Goal: Task Accomplishment & Management: Complete application form

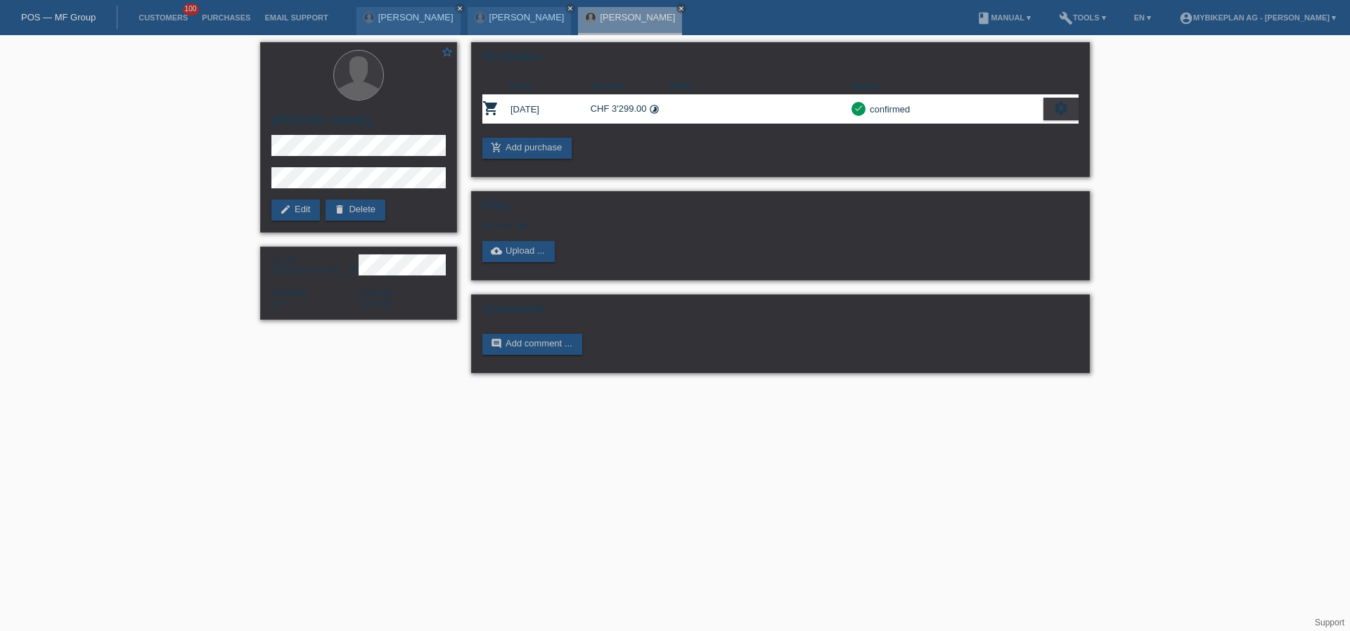
click at [63, 29] on nav "POS — MF Group Customers 100 Purchases Email Support Luca Hasenfratz close close" at bounding box center [675, 17] width 1350 height 35
click at [63, 26] on div "POS — MF Group" at bounding box center [58, 17] width 117 height 23
click at [63, 25] on div "POS — MF Group" at bounding box center [58, 17] width 117 height 23
click at [77, 25] on div "POS — MF Group" at bounding box center [58, 17] width 117 height 23
click at [65, 12] on link "POS — MF Group" at bounding box center [58, 17] width 75 height 11
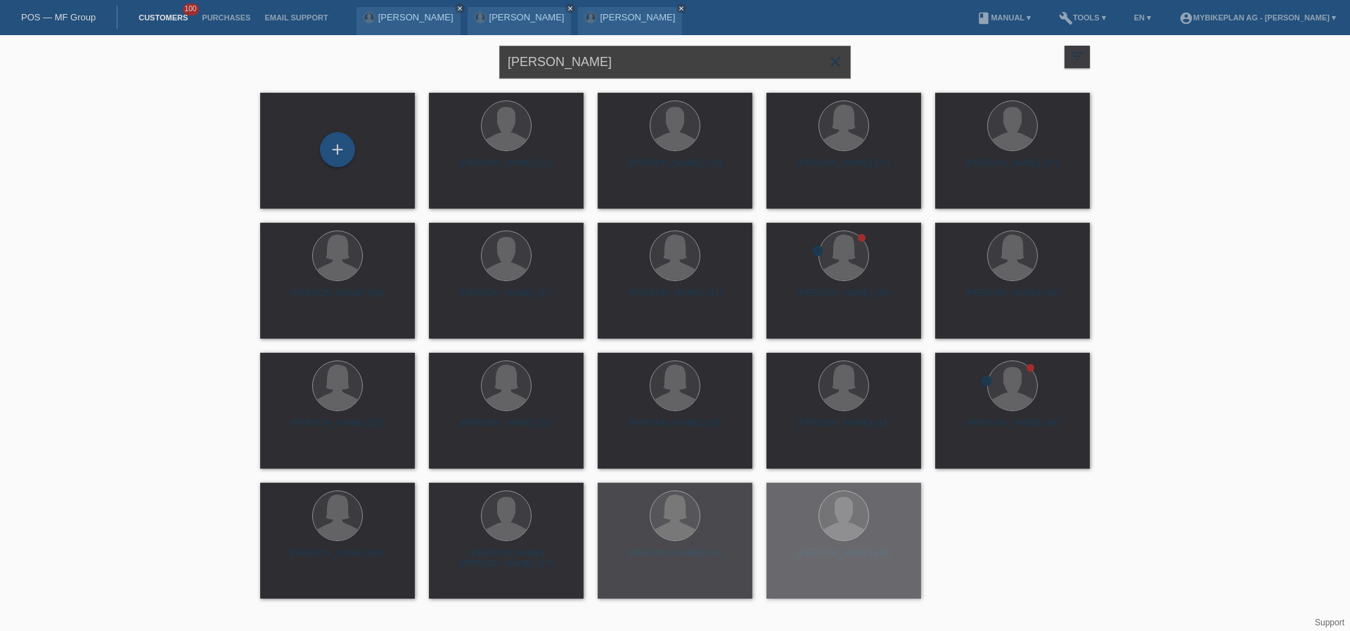
click at [603, 61] on input "[PERSON_NAME]" at bounding box center [675, 62] width 352 height 33
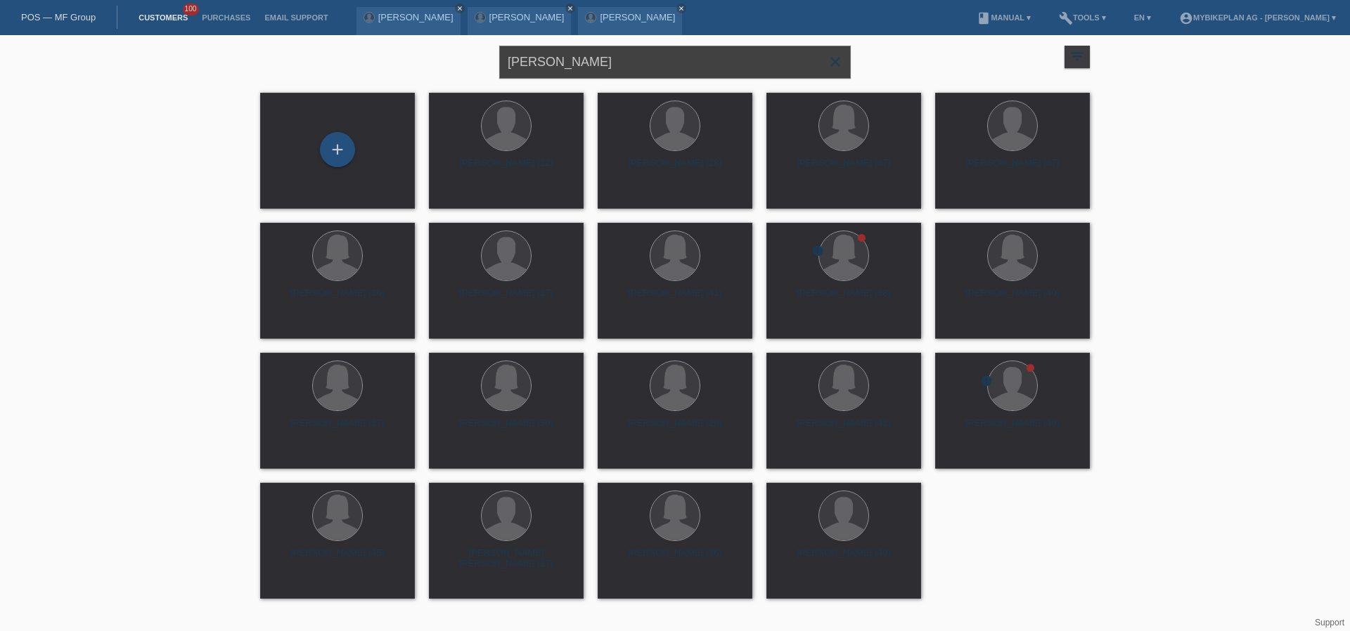
click at [603, 61] on input "[PERSON_NAME]" at bounding box center [675, 62] width 352 height 33
paste input "[PERSON_NAME]"
type input "Florian-Cosmin Stanciu"
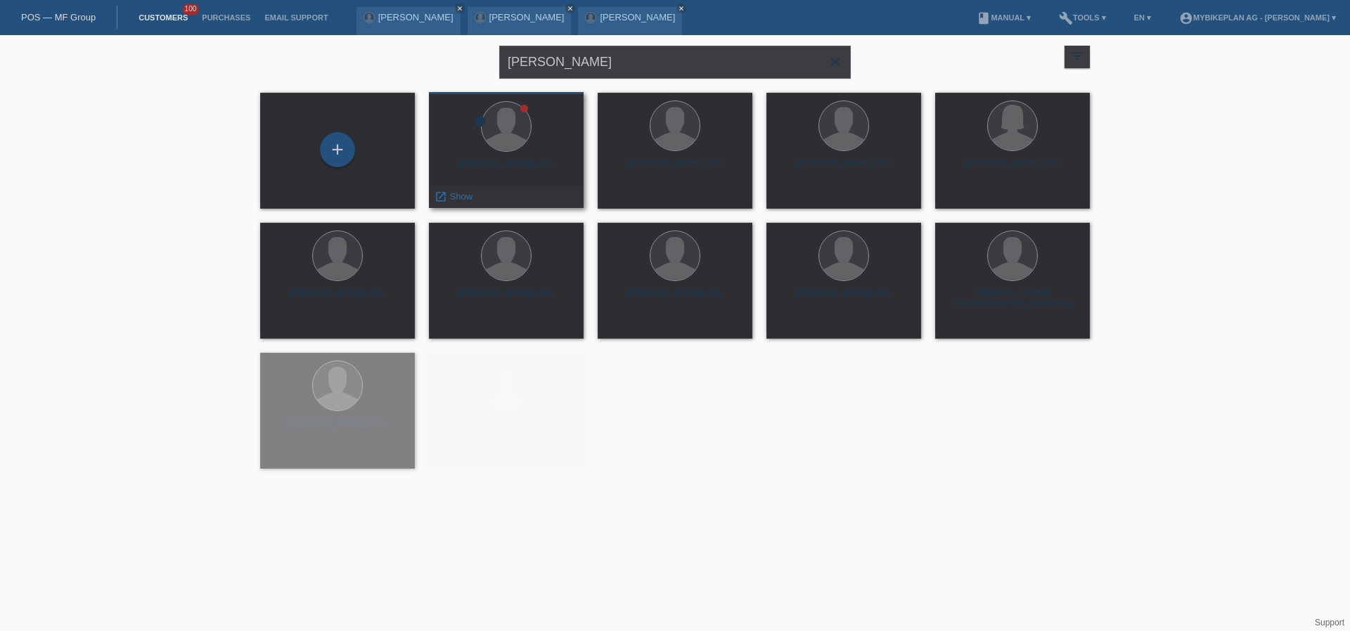
click at [532, 167] on div "Florian-Cosmin Stanciu (33)" at bounding box center [506, 169] width 132 height 23
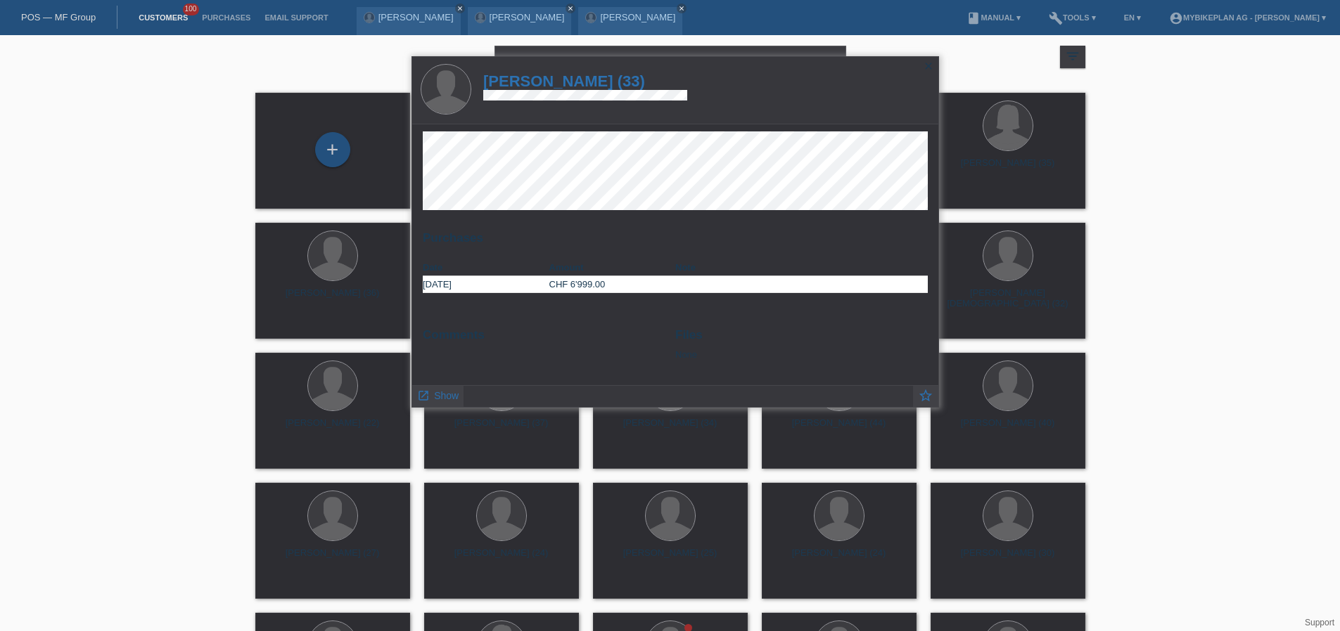
click at [598, 79] on h1 "Florian-Cosmin Stanciu (33)" at bounding box center [585, 81] width 204 height 18
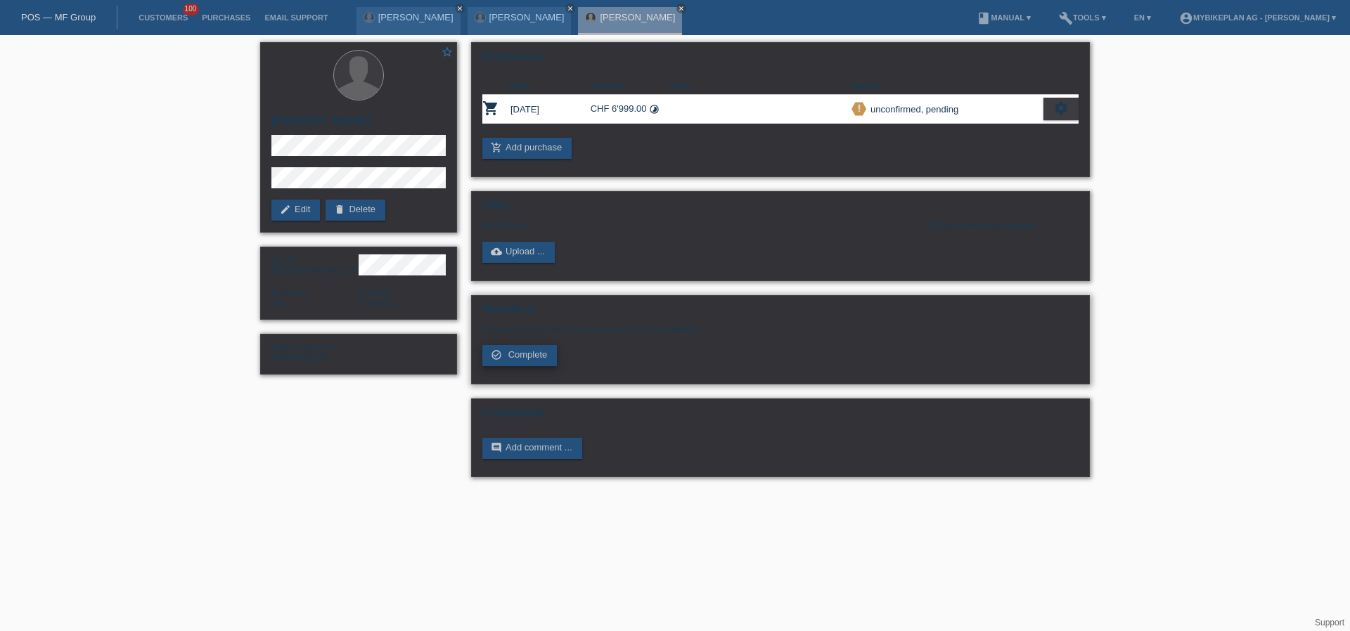
click at [534, 356] on span "Complete" at bounding box center [527, 354] width 39 height 11
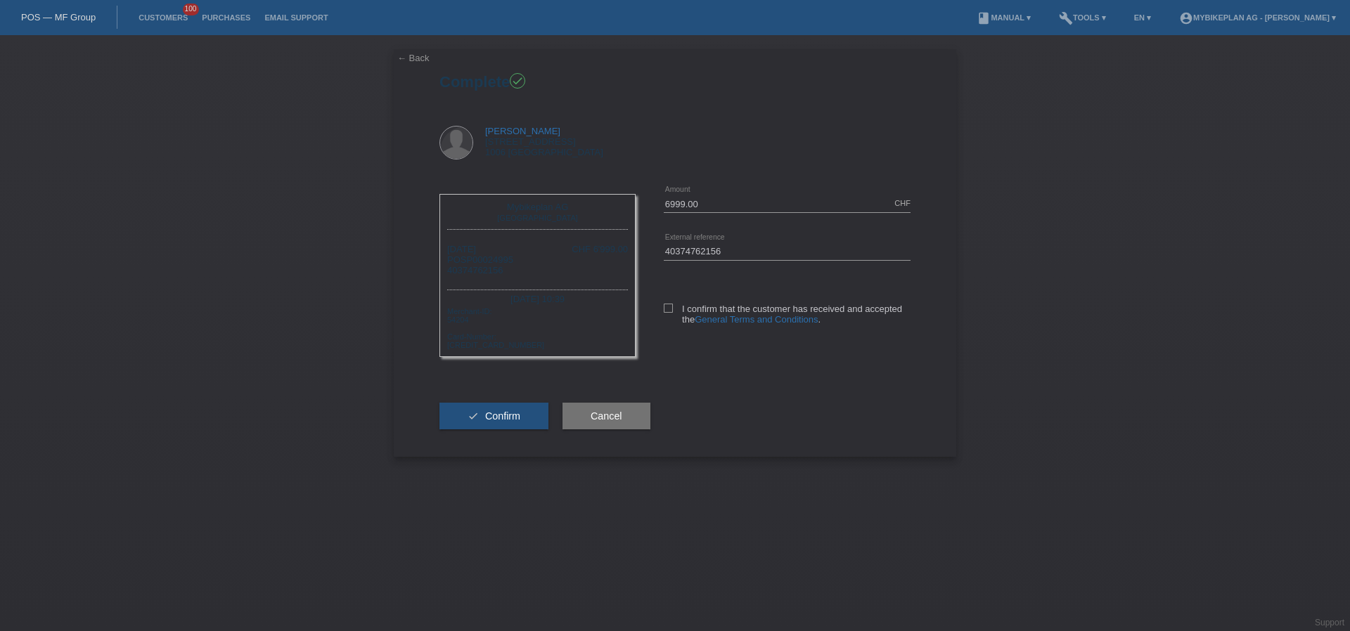
click at [668, 296] on div "I confirm that the customer has received and accepted the General Terms and Con…" at bounding box center [787, 312] width 247 height 72
click at [670, 309] on icon at bounding box center [668, 308] width 9 height 9
click at [670, 309] on input "I confirm that the customer has received and accepted the General Terms and Con…" at bounding box center [668, 308] width 9 height 9
checkbox input "true"
click at [537, 412] on button "check Confirm" at bounding box center [493, 416] width 109 height 27
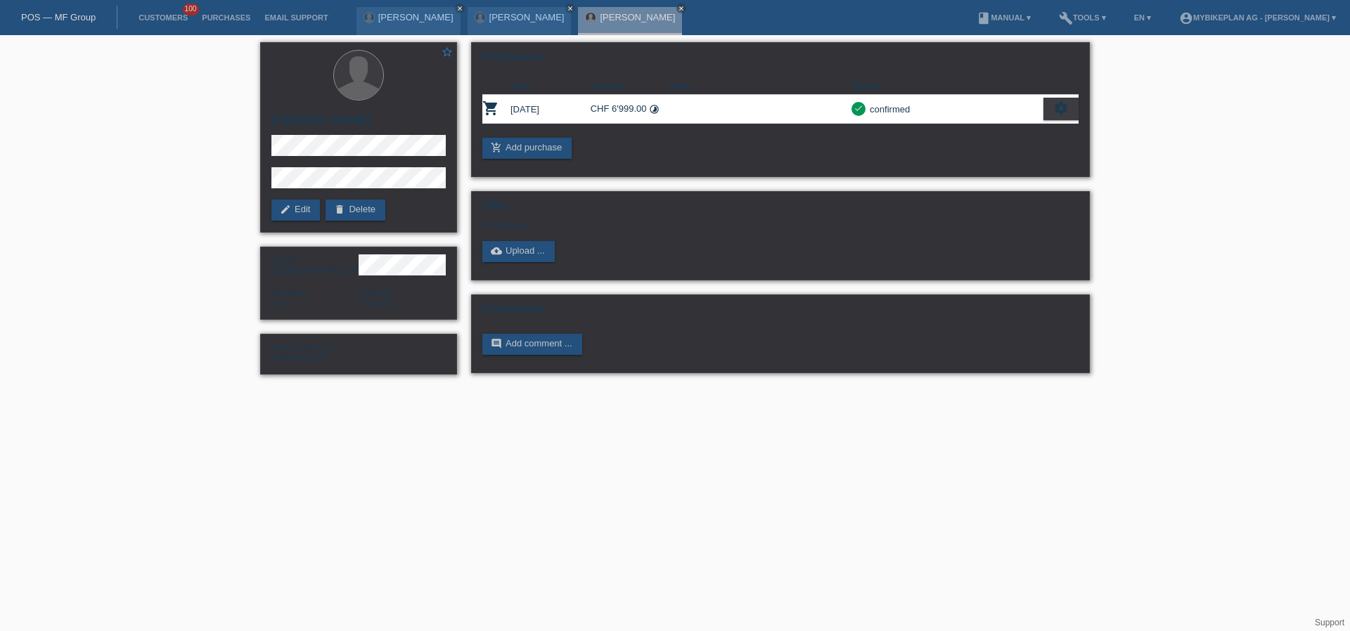
click at [86, 23] on div "POS — MF Group" at bounding box center [58, 17] width 117 height 23
click at [81, 18] on link "POS — MF Group" at bounding box center [58, 17] width 75 height 11
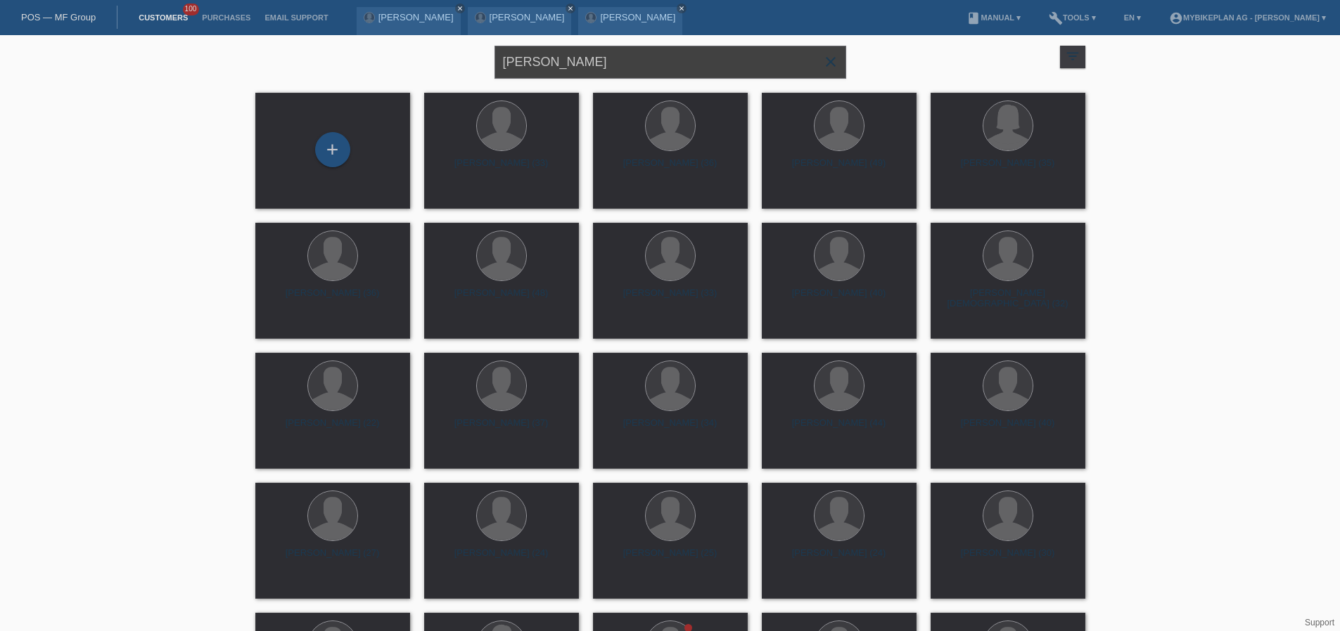
click at [622, 55] on input "[PERSON_NAME]" at bounding box center [670, 62] width 352 height 33
paste input "[PERSON_NAME]"
type input "[PERSON_NAME]"
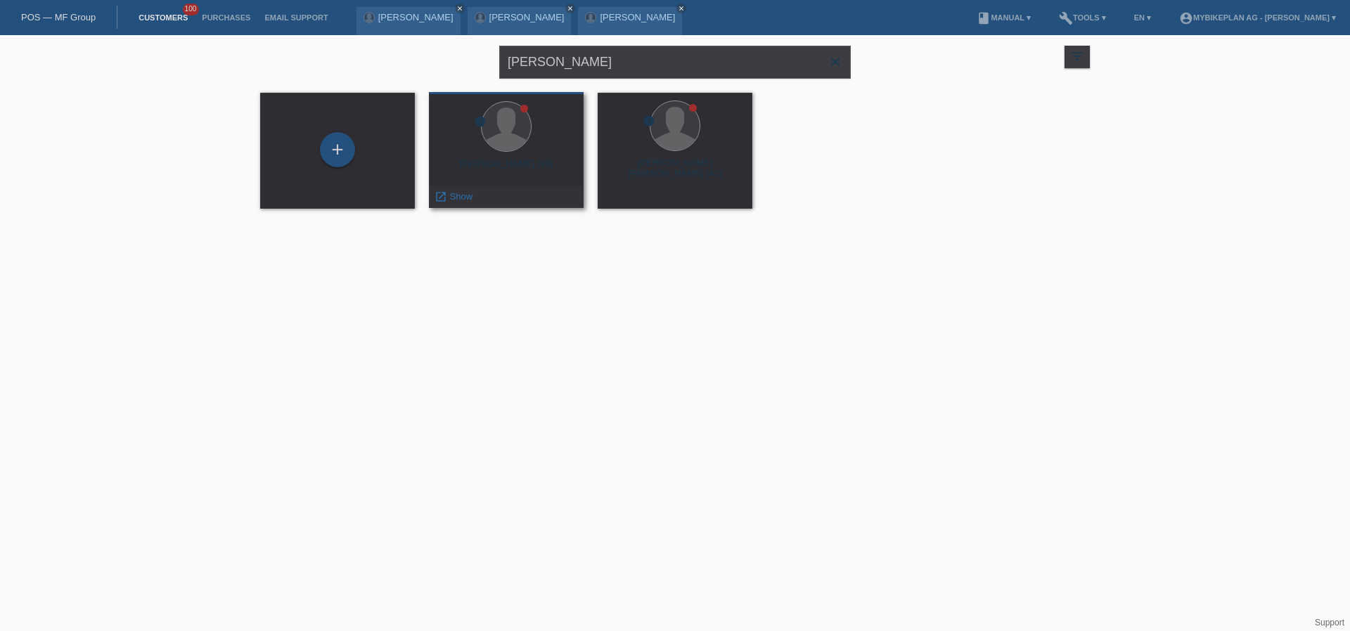
click at [510, 168] on div "Benito Pollinger (39)" at bounding box center [506, 169] width 132 height 23
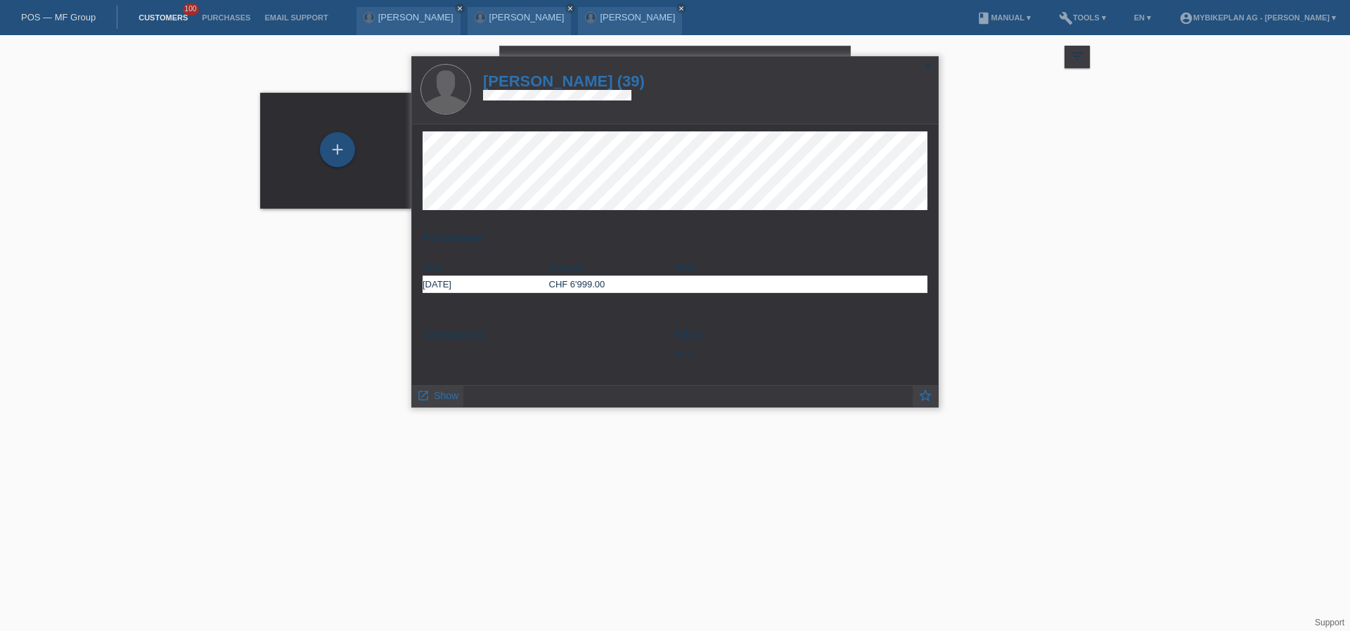
click at [582, 79] on h1 "Benito Pollinger (39)" at bounding box center [564, 81] width 162 height 18
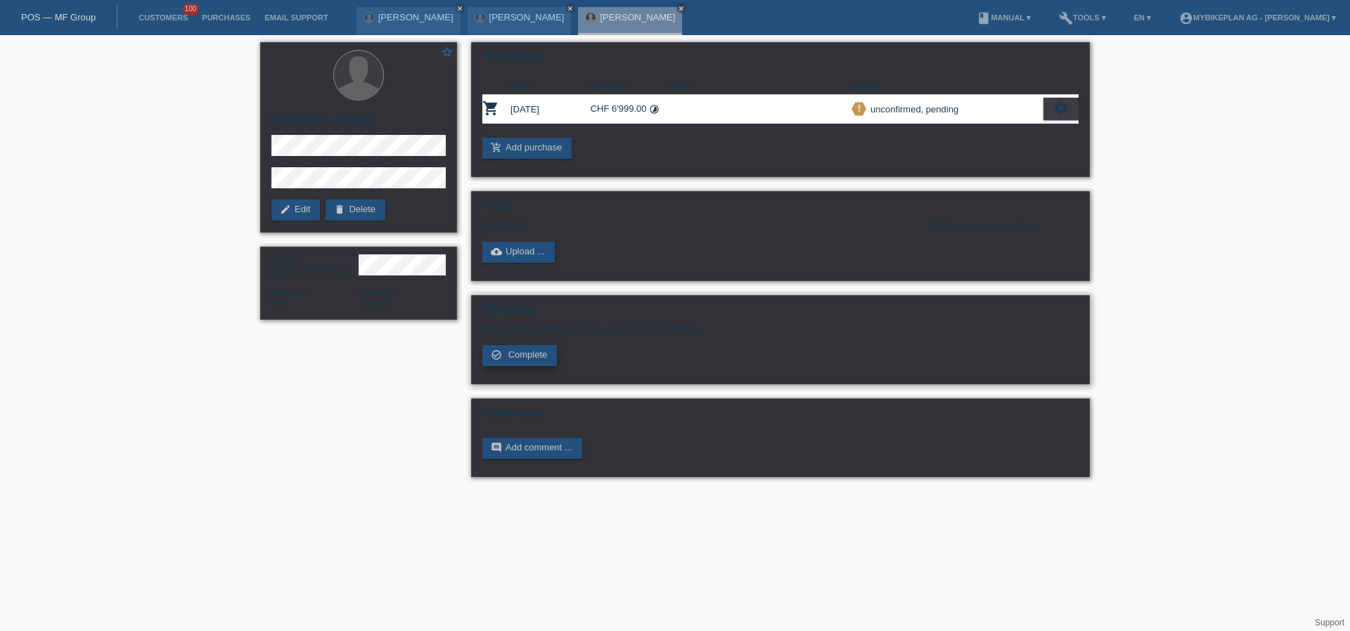
click at [529, 364] on link "check_circle_outline Complete" at bounding box center [519, 355] width 75 height 21
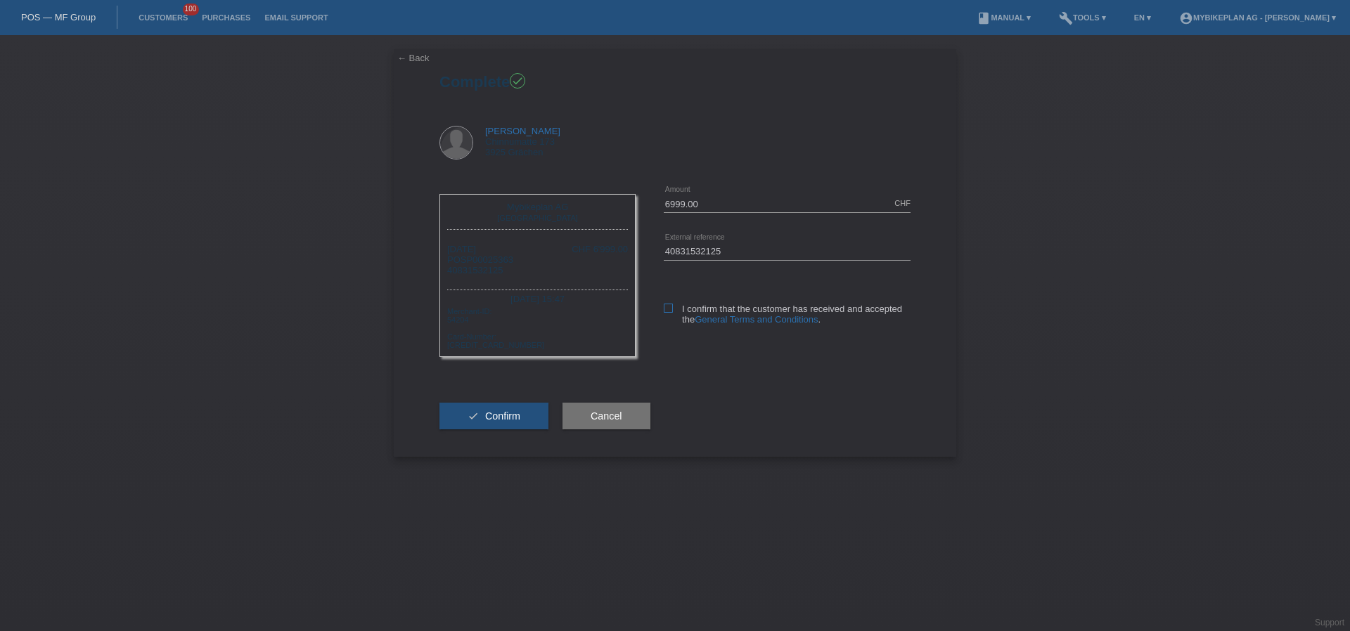
click at [672, 308] on icon at bounding box center [668, 308] width 9 height 9
click at [672, 308] on input "I confirm that the customer has received and accepted the General Terms and Con…" at bounding box center [668, 308] width 9 height 9
checkbox input "true"
click at [518, 423] on button "check Confirm" at bounding box center [493, 416] width 109 height 27
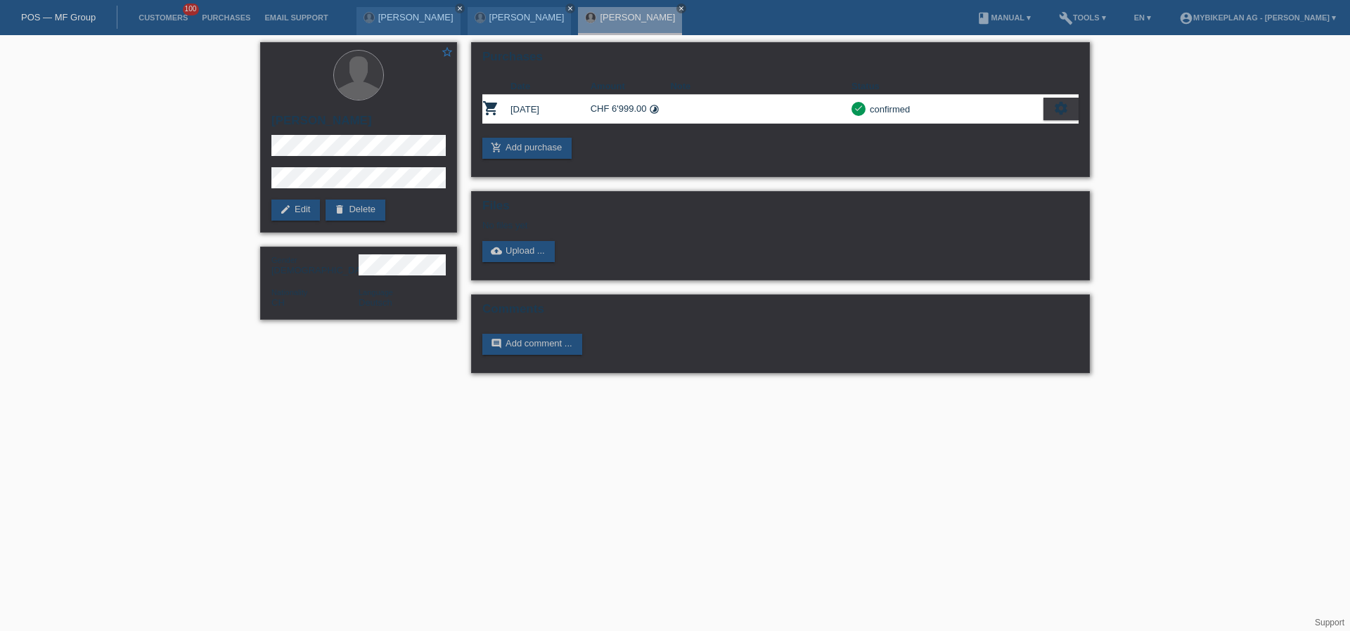
click at [78, 25] on div "POS — MF Group" at bounding box center [58, 17] width 117 height 23
click at [82, 12] on link "POS — MF Group" at bounding box center [58, 17] width 75 height 11
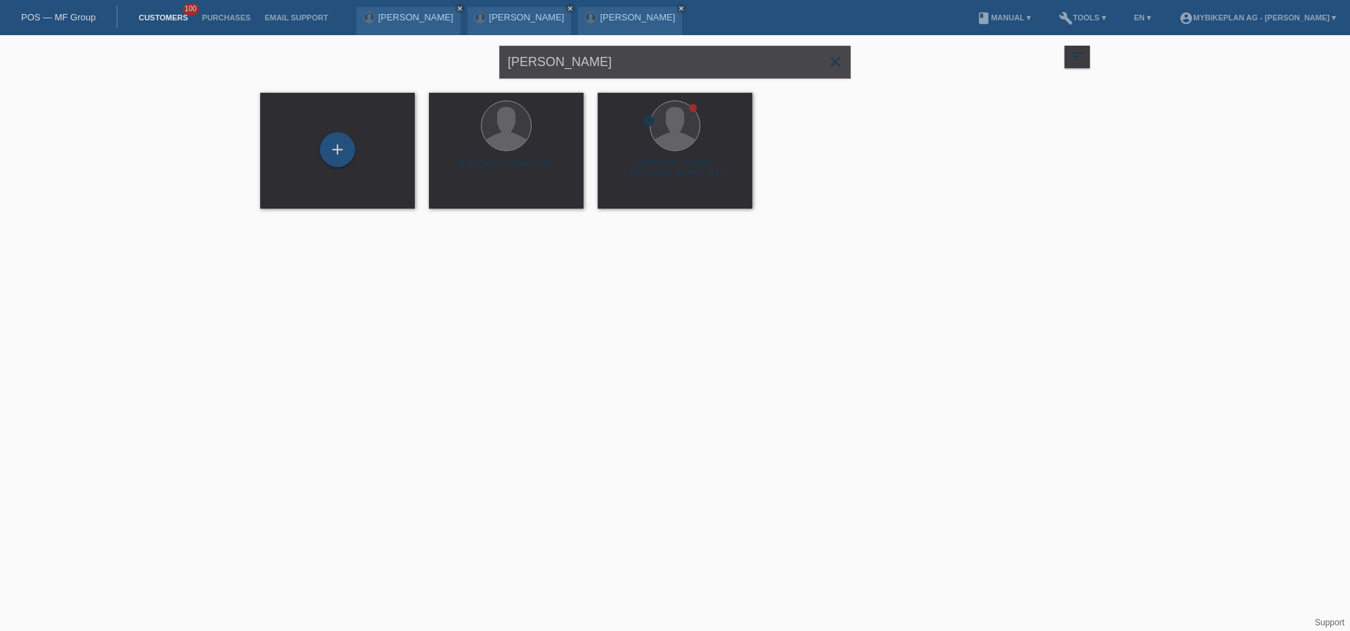
click at [650, 63] on input "[PERSON_NAME]" at bounding box center [675, 62] width 352 height 33
paste input "Nuri Idrizi"
type input "Nuri Idrizi"
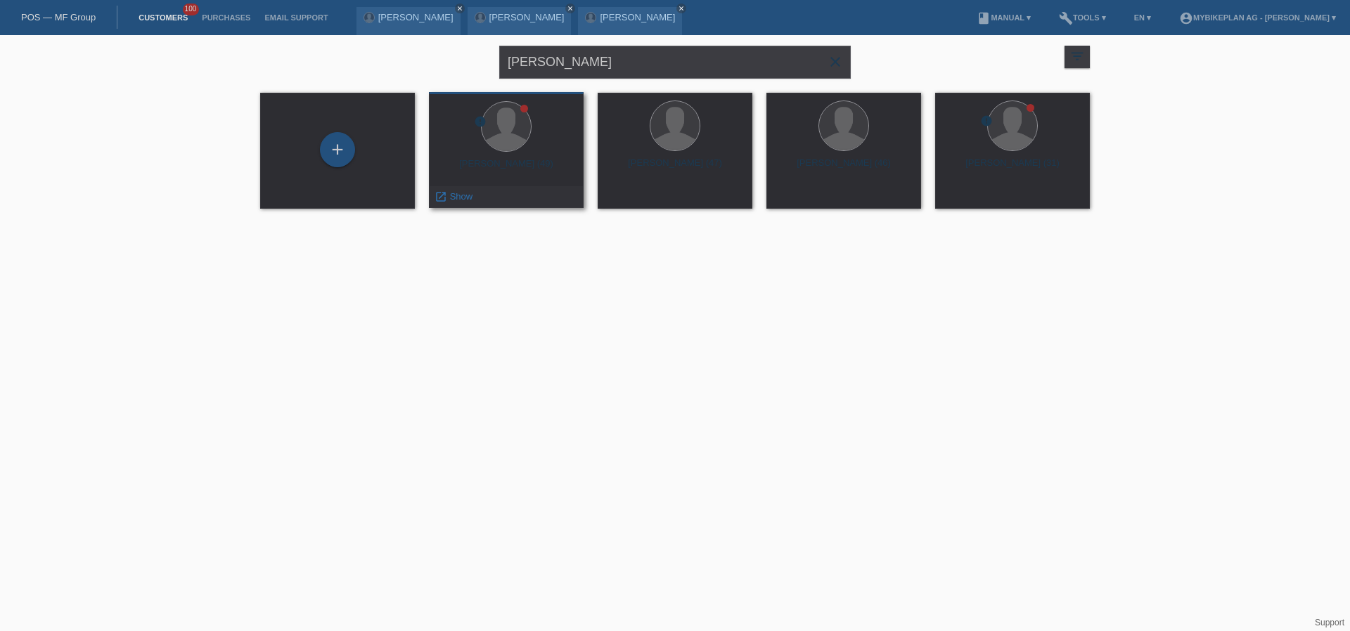
click at [525, 159] on div "Nuri Idrizi (49)" at bounding box center [506, 169] width 132 height 23
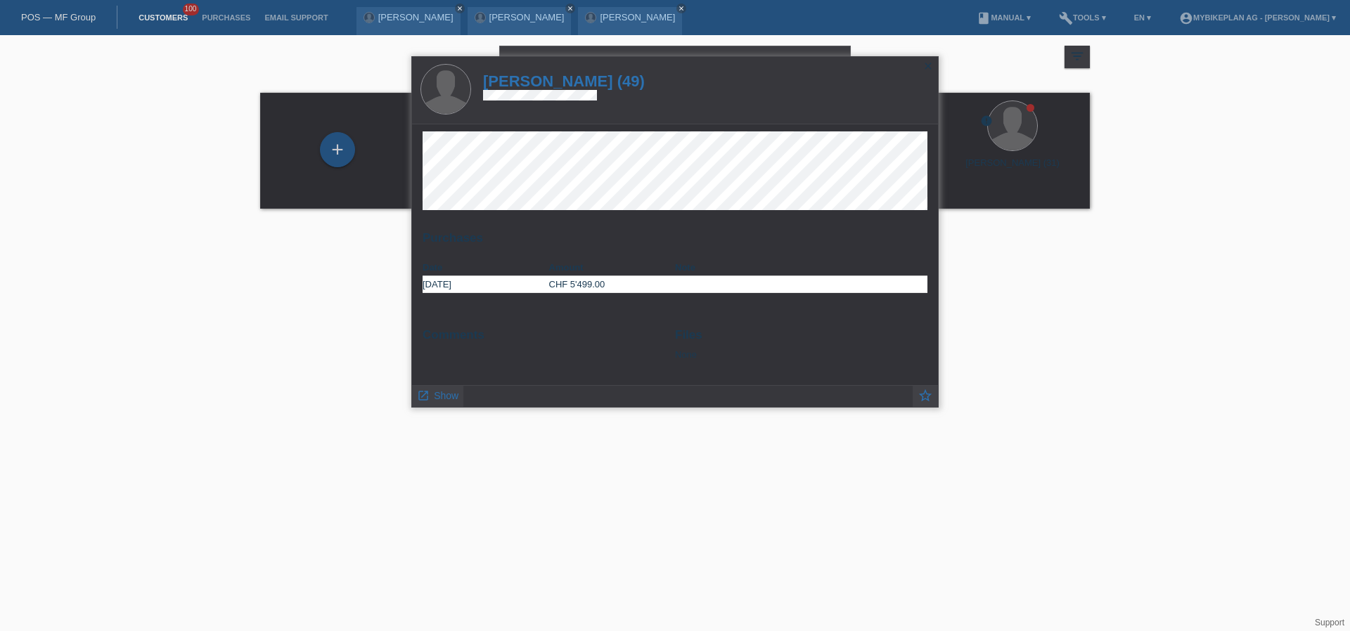
click at [567, 82] on h1 "Nuri Idrizi (49)" at bounding box center [564, 81] width 162 height 18
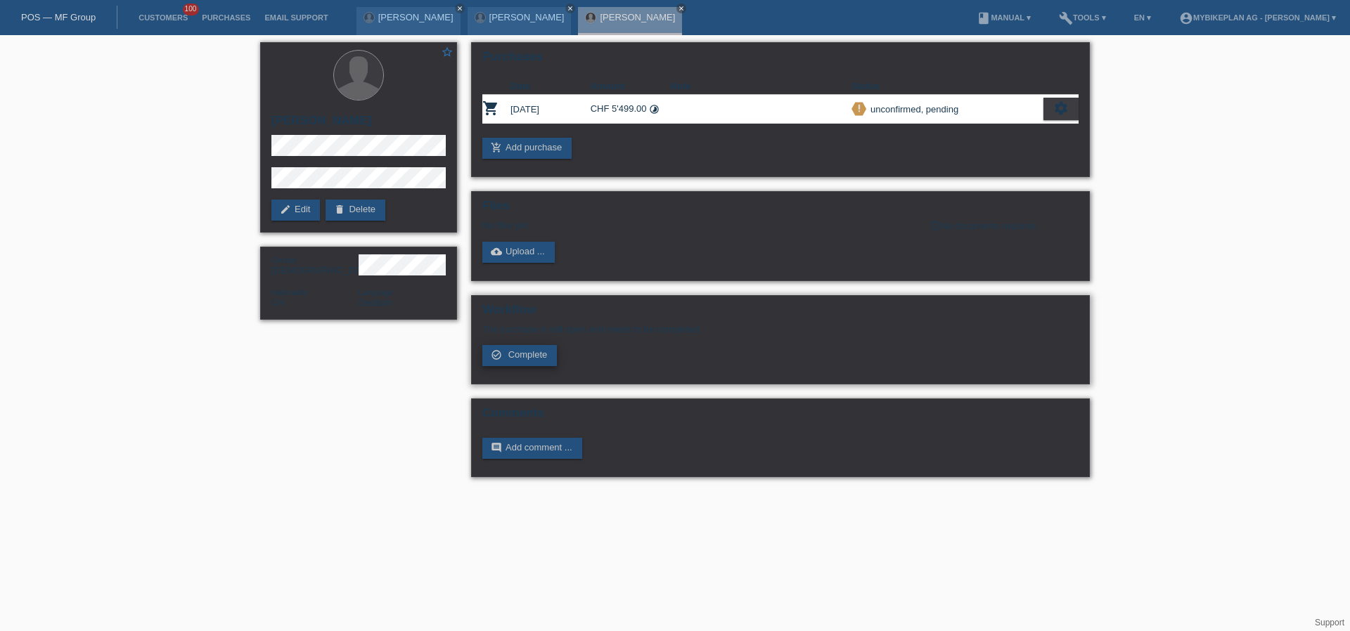
click at [545, 358] on span "Complete" at bounding box center [527, 354] width 39 height 11
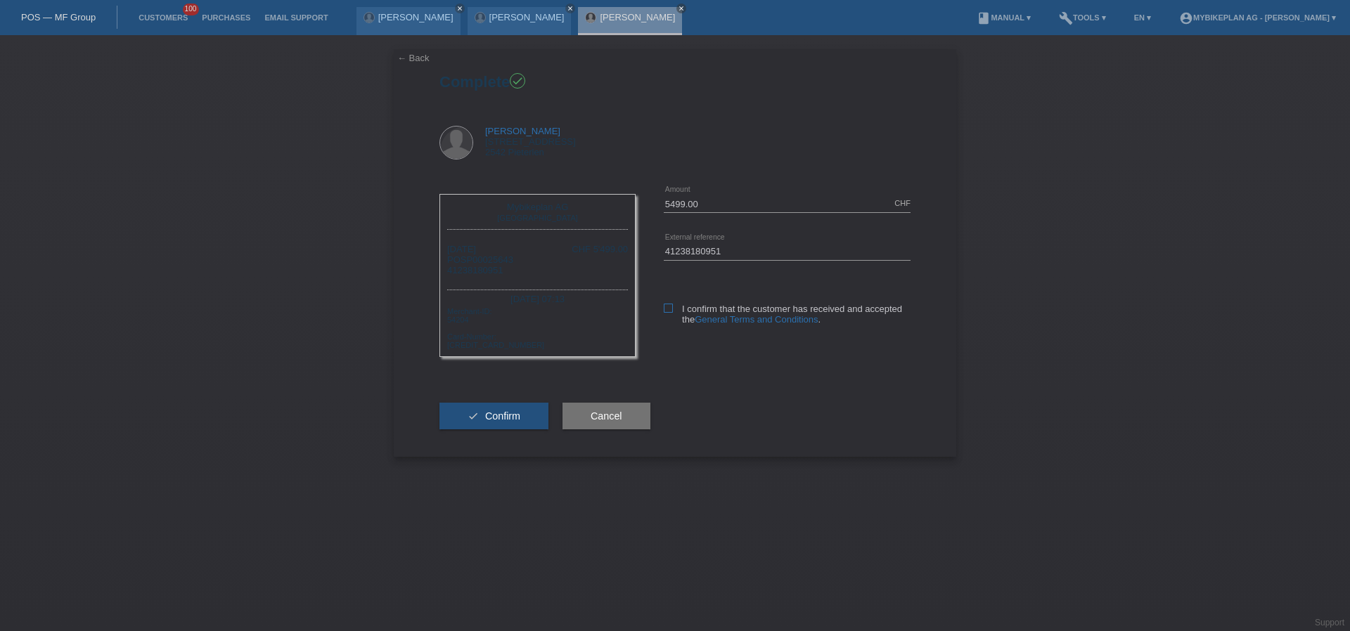
click at [667, 309] on icon at bounding box center [668, 308] width 9 height 9
click at [667, 309] on input "I confirm that the customer has received and accepted the General Terms and Con…" at bounding box center [668, 308] width 9 height 9
checkbox input "true"
click at [516, 416] on span "Confirm" at bounding box center [502, 416] width 35 height 11
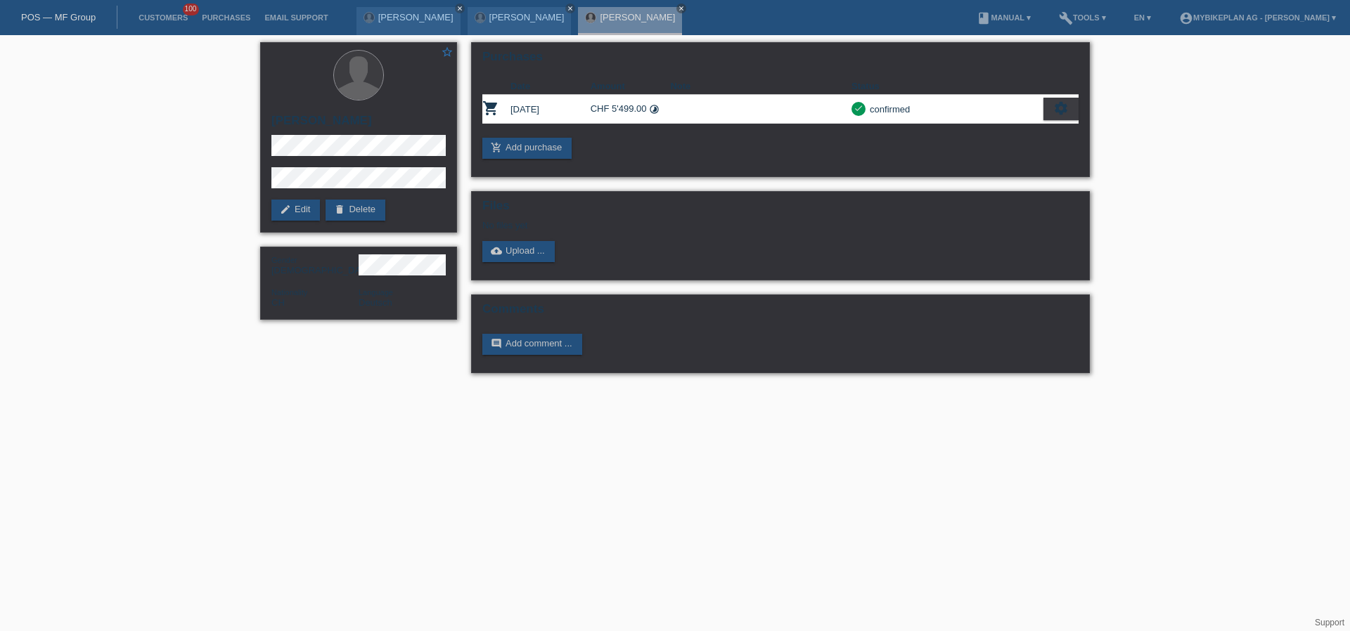
click at [96, 13] on div "POS — MF Group" at bounding box center [58, 17] width 117 height 23
click at [72, 20] on link "POS — MF Group" at bounding box center [58, 17] width 75 height 11
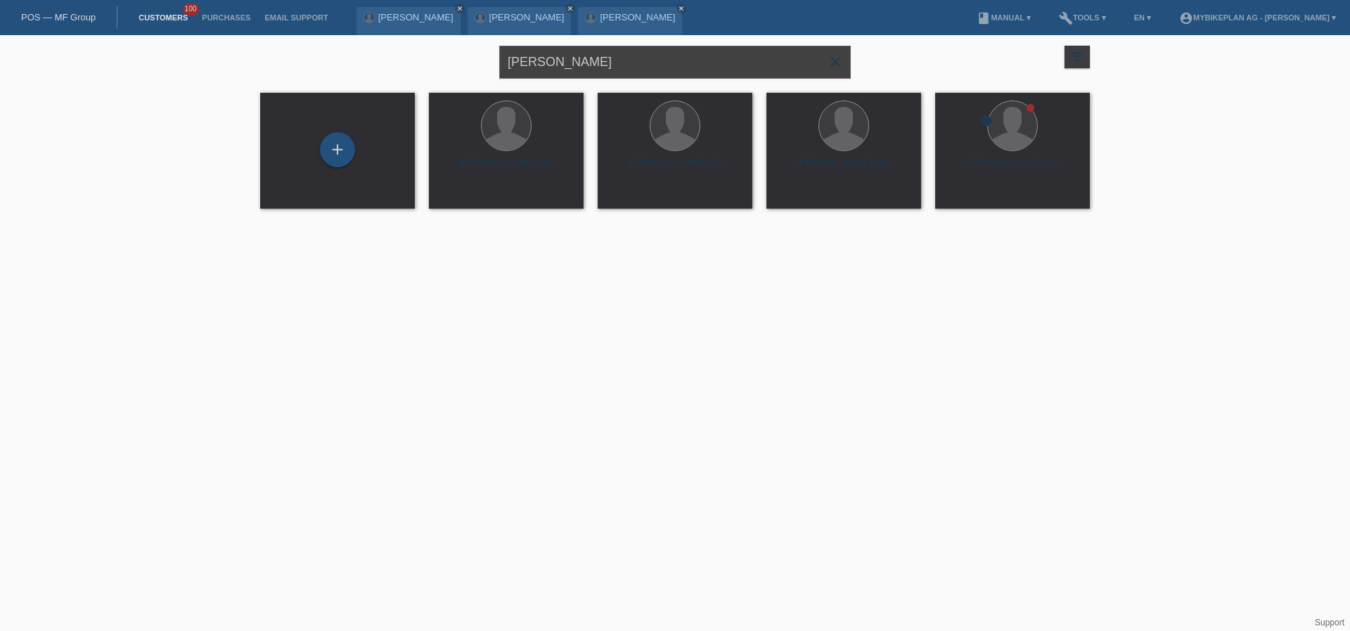
click at [563, 63] on input "[PERSON_NAME]" at bounding box center [675, 62] width 352 height 33
paste input "Louis Splivalo"
type input "Louis Splivalo"
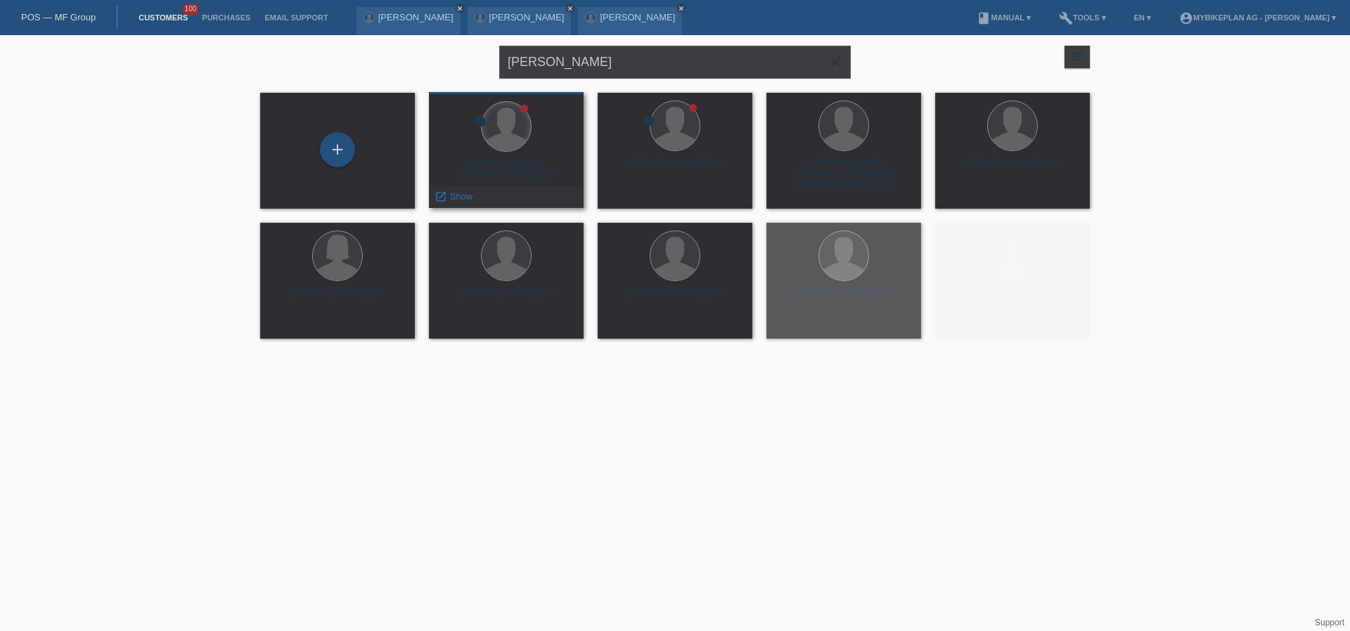
click at [517, 120] on div at bounding box center [506, 126] width 49 height 49
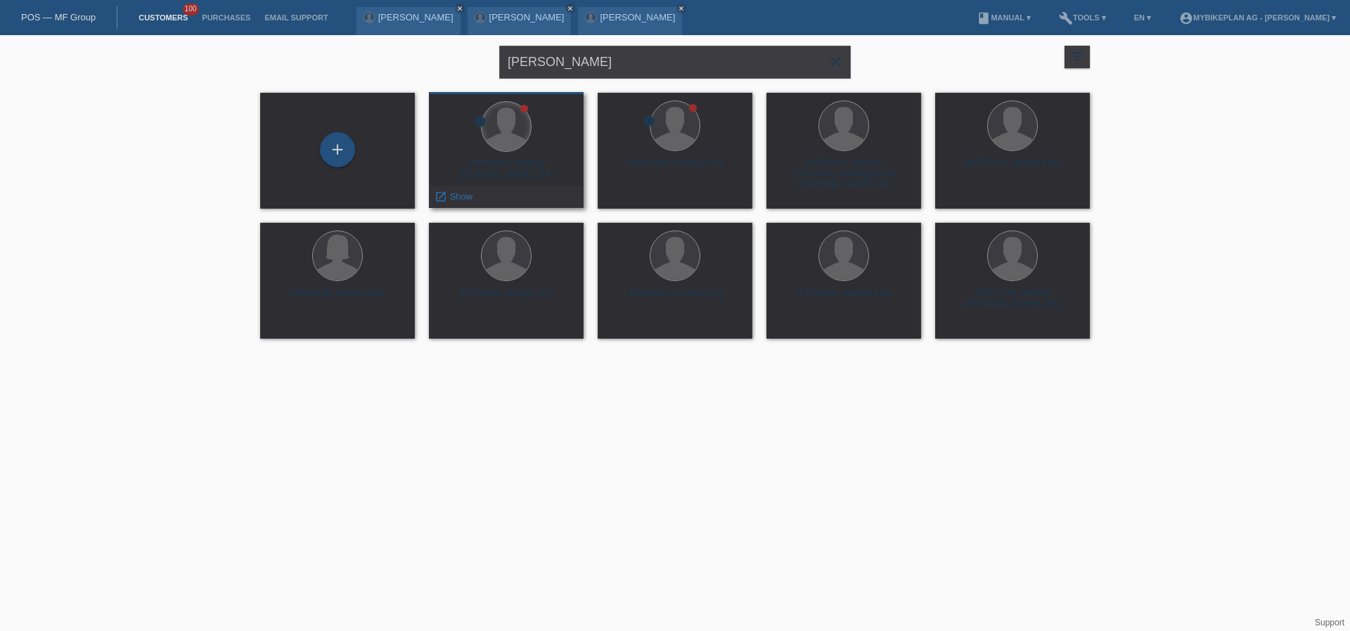
click at [517, 120] on div at bounding box center [506, 126] width 49 height 49
click at [546, 160] on div "Louis Nicolas Splivalo (54)" at bounding box center [506, 169] width 132 height 23
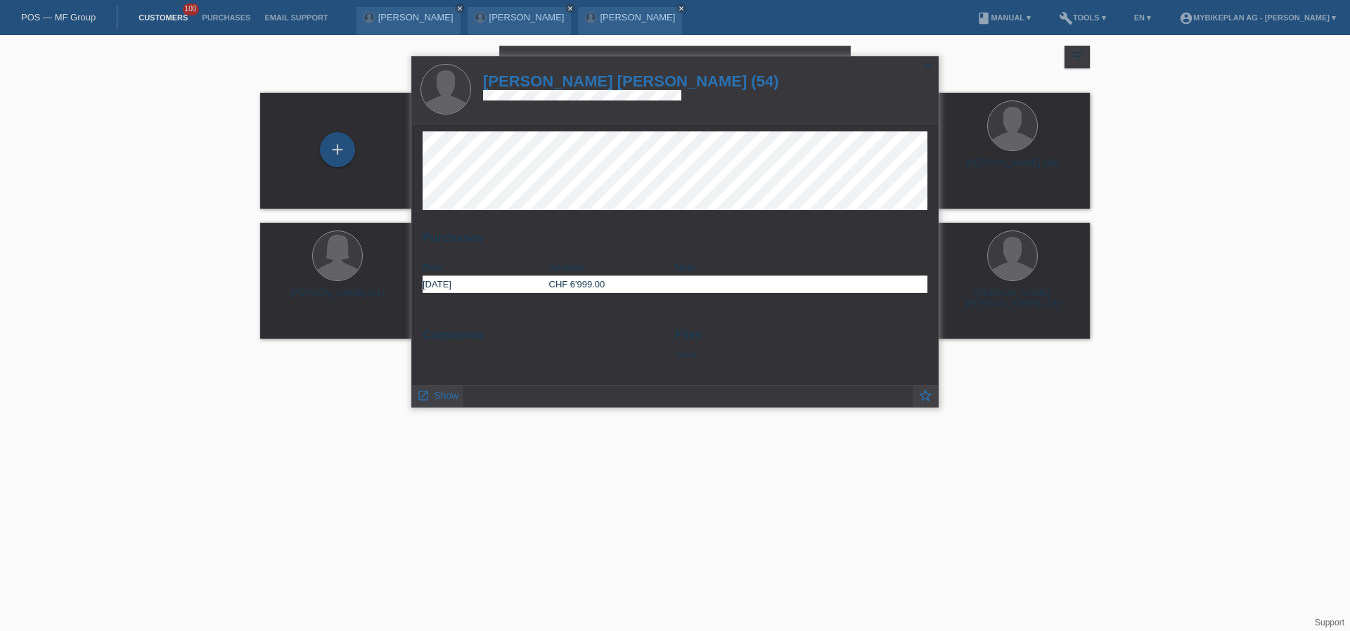
click at [616, 87] on h1 "Louis Nicolas Splivalo (54)" at bounding box center [631, 81] width 296 height 18
drag, startPoint x: 615, startPoint y: 72, endPoint x: 615, endPoint y: 88, distance: 16.2
click at [615, 72] on h1 "Louis Nicolas Splivalo (54)" at bounding box center [631, 81] width 296 height 18
click at [615, 88] on h1 "Louis Nicolas Splivalo (54)" at bounding box center [631, 81] width 296 height 18
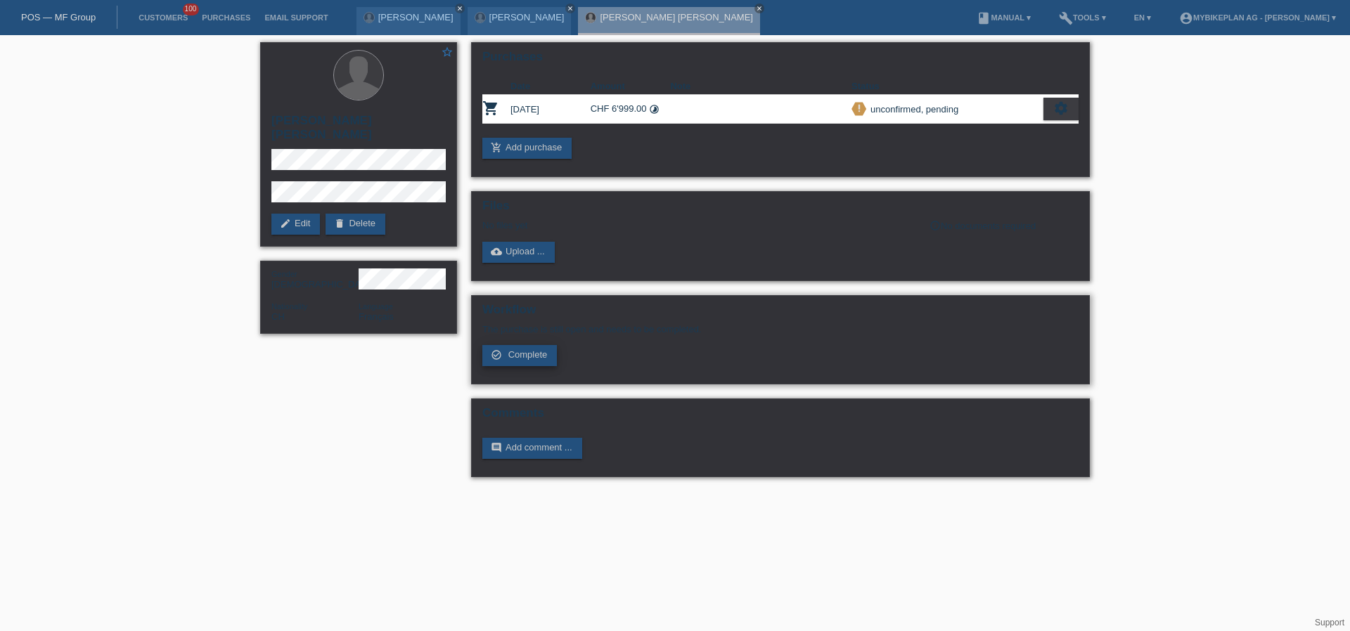
click at [531, 362] on link "check_circle_outline Complete" at bounding box center [519, 355] width 75 height 21
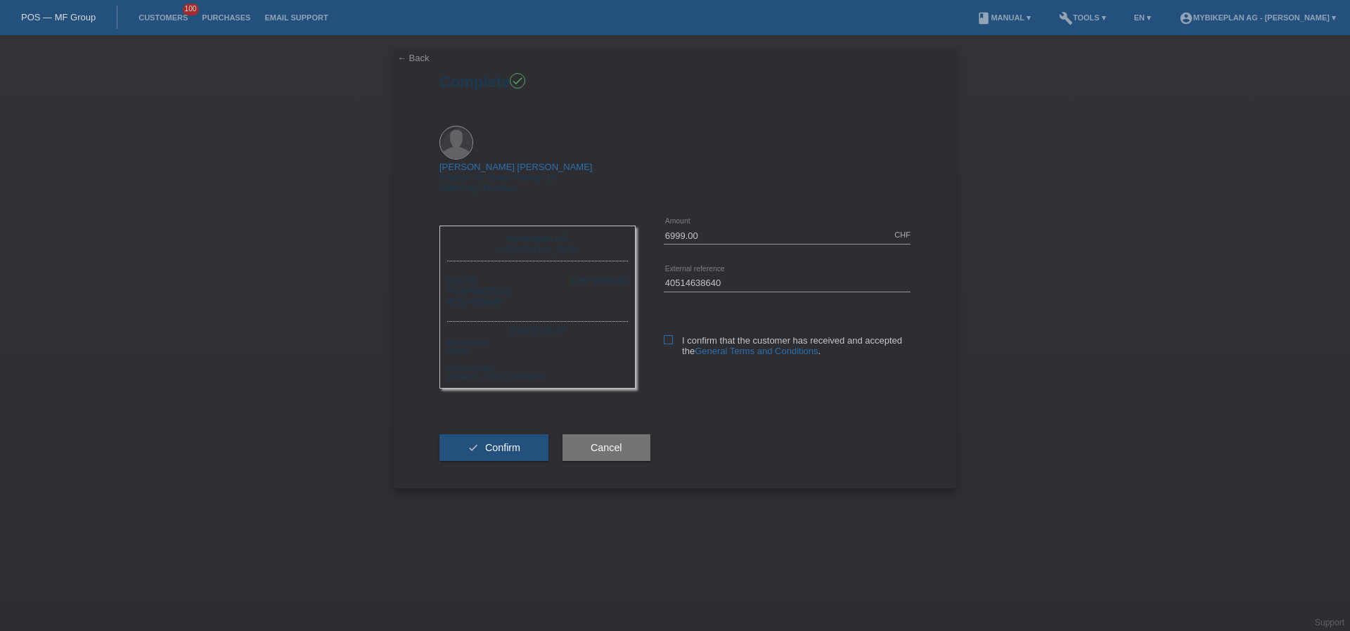
click at [675, 335] on label "I confirm that the customer has received and accepted the General Terms and Con…" at bounding box center [787, 345] width 247 height 21
click at [673, 335] on input "I confirm that the customer has received and accepted the General Terms and Con…" at bounding box center [668, 339] width 9 height 9
checkbox input "true"
click at [532, 435] on button "check Confirm" at bounding box center [493, 448] width 109 height 27
